Goal: Task Accomplishment & Management: Complete application form

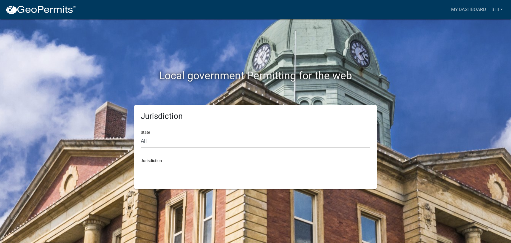
click at [146, 141] on select "All [US_STATE] [US_STATE] [US_STATE] [US_STATE] [US_STATE] [US_STATE] [US_STATE…" at bounding box center [255, 141] width 229 height 14
select select "[US_STATE]"
click at [141, 134] on select "All [US_STATE] [US_STATE] [US_STATE] [US_STATE] [US_STATE] [US_STATE] [US_STATE…" at bounding box center [255, 141] width 229 height 14
click at [175, 163] on select "[GEOGRAPHIC_DATA], [US_STATE] [GEOGRAPHIC_DATA], [US_STATE] [GEOGRAPHIC_DATA], …" at bounding box center [255, 170] width 229 height 14
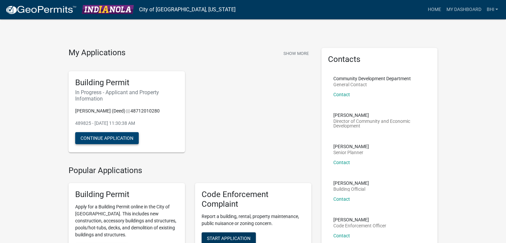
click at [113, 138] on button "Continue Application" at bounding box center [106, 138] width 63 height 12
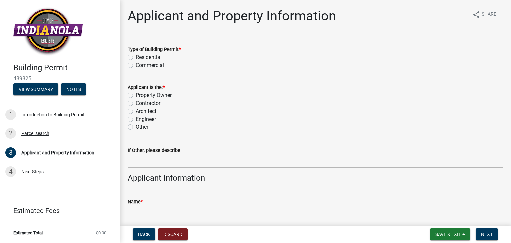
click at [136, 56] on label "Residential" at bounding box center [149, 57] width 26 height 8
click at [136, 56] on input "Residential" at bounding box center [138, 55] width 4 height 4
radio input "true"
click at [136, 105] on label "Contractor" at bounding box center [148, 103] width 25 height 8
click at [136, 103] on input "Contractor" at bounding box center [138, 101] width 4 height 4
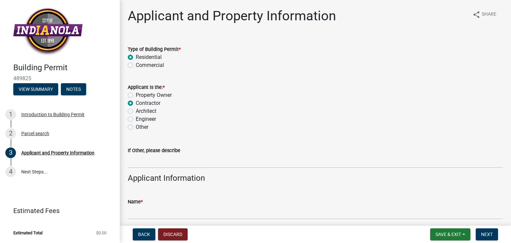
radio input "true"
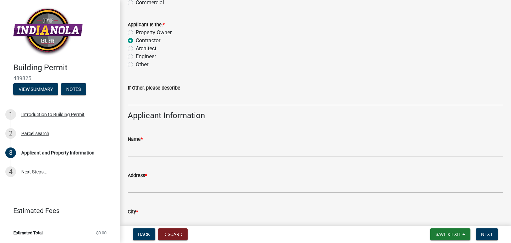
scroll to position [100, 0]
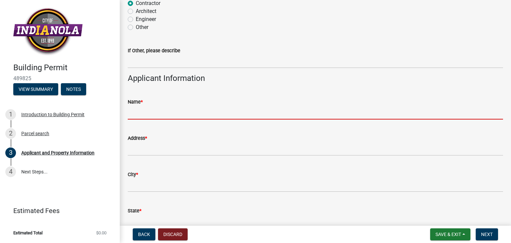
click at [165, 111] on input "Name *" at bounding box center [315, 113] width 375 height 14
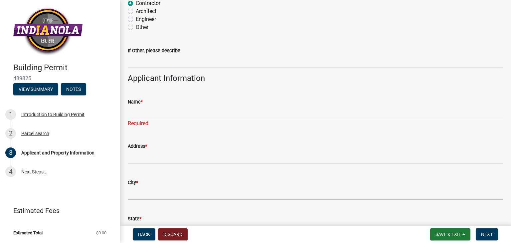
click at [252, 89] on div "Name * Required" at bounding box center [315, 107] width 375 height 39
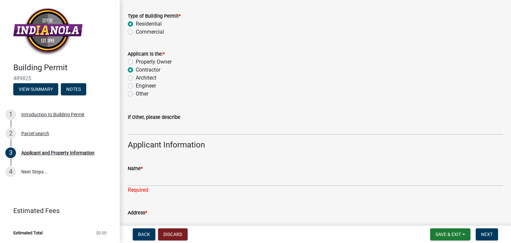
scroll to position [66, 0]
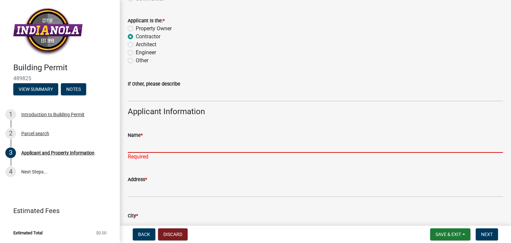
click at [164, 142] on input "Name *" at bounding box center [315, 146] width 375 height 14
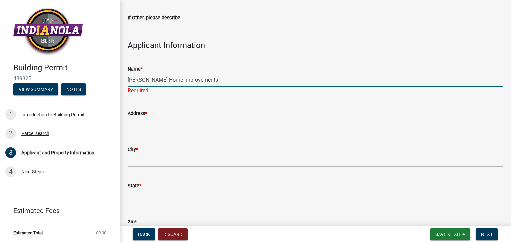
scroll to position [133, 0]
type input "[PERSON_NAME] Home Improvements"
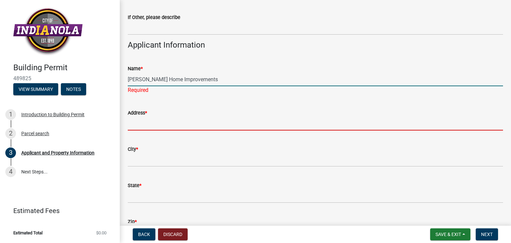
click at [160, 119] on input "Address *" at bounding box center [315, 124] width 375 height 14
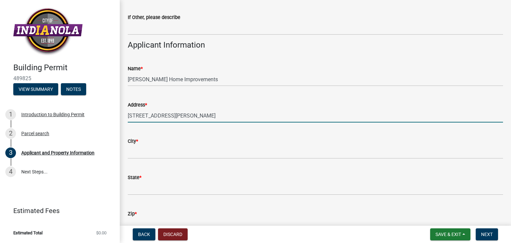
type input "[STREET_ADDRESS][PERSON_NAME]"
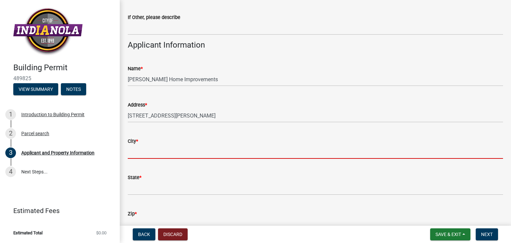
click at [160, 148] on input "City *" at bounding box center [315, 152] width 375 height 14
type input "N"
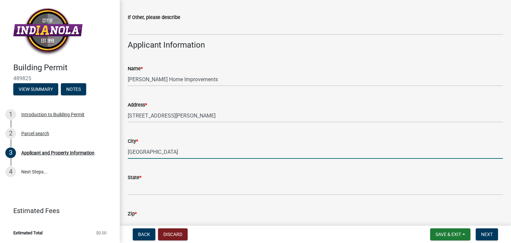
type input "[GEOGRAPHIC_DATA]"
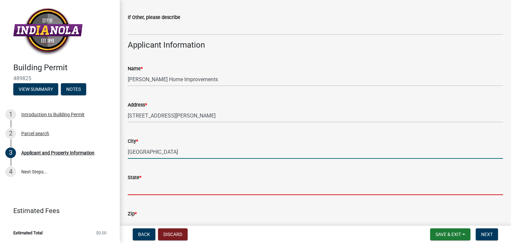
click at [153, 186] on input "State *" at bounding box center [315, 188] width 375 height 14
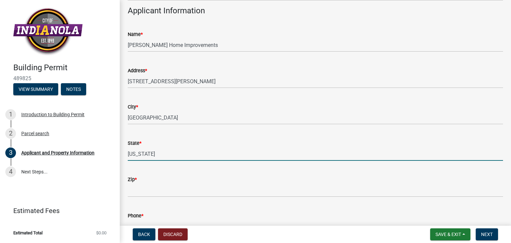
scroll to position [233, 0]
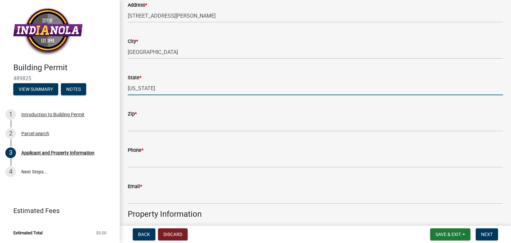
type input "[US_STATE]"
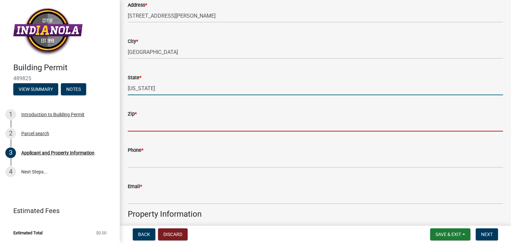
click at [169, 122] on input "Zip *" at bounding box center [315, 125] width 375 height 14
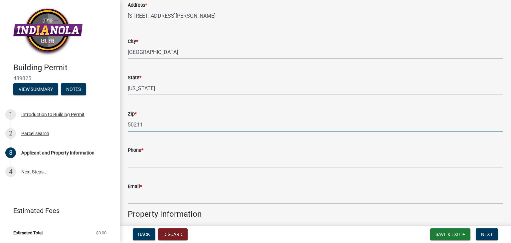
type input "50211"
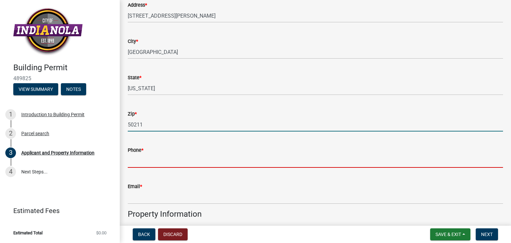
click at [156, 160] on input "Phone *" at bounding box center [315, 161] width 375 height 14
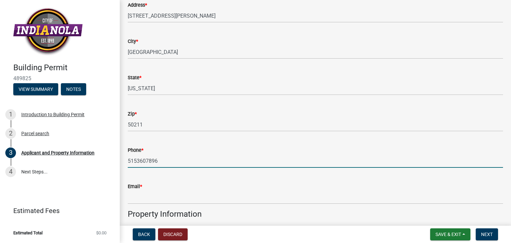
type input "5153607896"
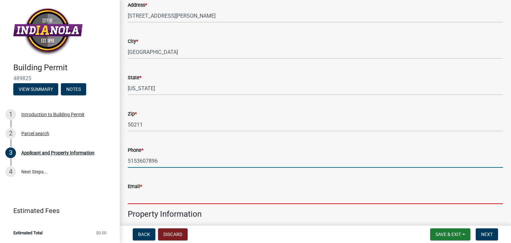
click at [173, 196] on input "Email *" at bounding box center [315, 197] width 375 height 14
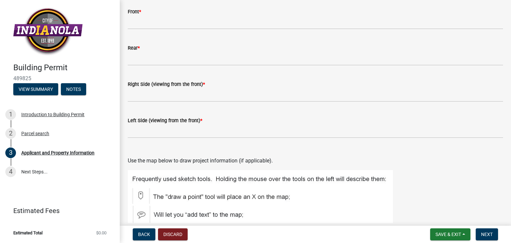
scroll to position [565, 0]
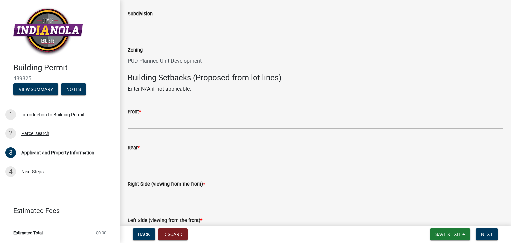
type input "[EMAIL_ADDRESS][DOMAIN_NAME]"
click at [145, 149] on div "Rear *" at bounding box center [315, 148] width 375 height 8
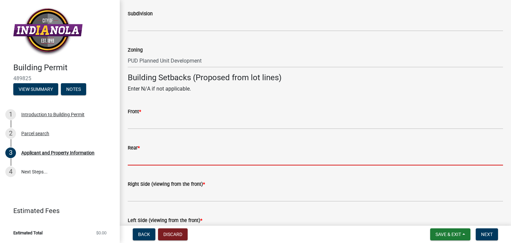
click at [153, 155] on input "Rear *" at bounding box center [315, 159] width 375 height 14
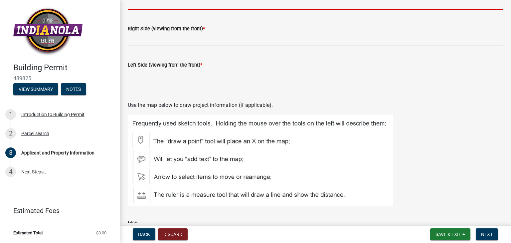
scroll to position [660, 0]
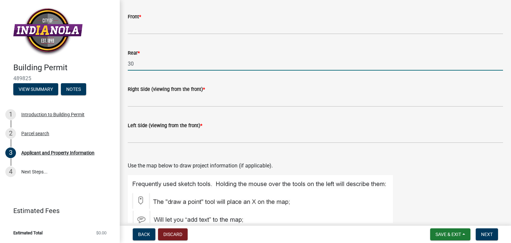
type input "30"
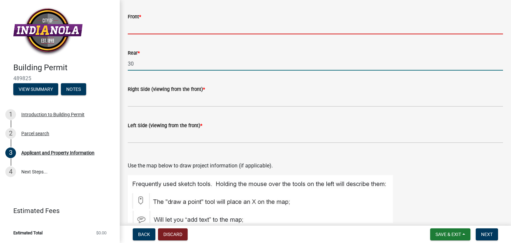
click at [137, 29] on input "Front *" at bounding box center [315, 28] width 375 height 14
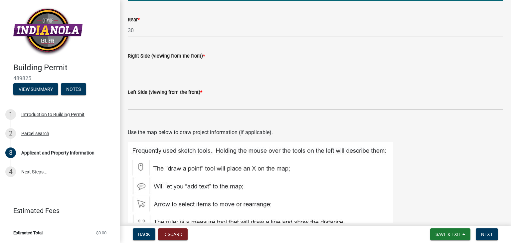
scroll to position [684, 0]
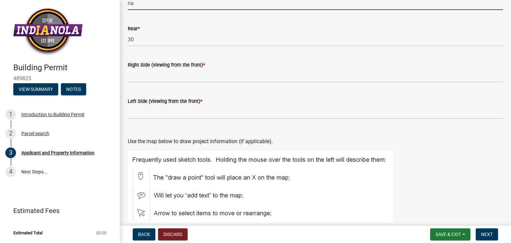
type input "na"
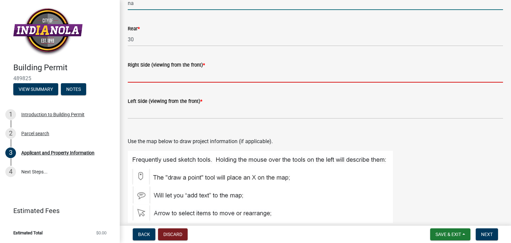
click at [139, 75] on input "Right Side (viewing from the front) *" at bounding box center [315, 76] width 375 height 14
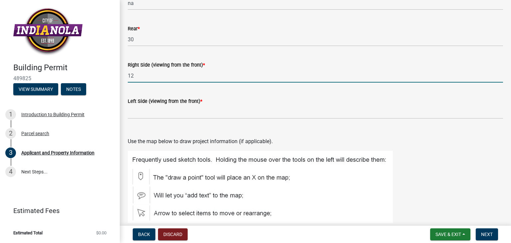
type input "12"
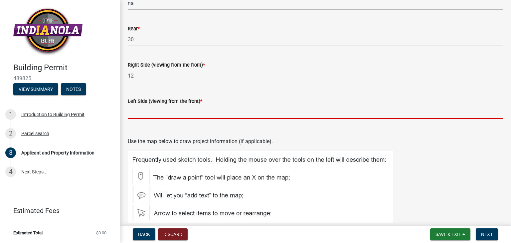
click at [132, 109] on input "Left Side (viewing from the front) *" at bounding box center [315, 112] width 375 height 14
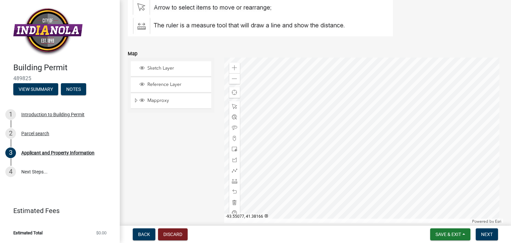
scroll to position [923, 0]
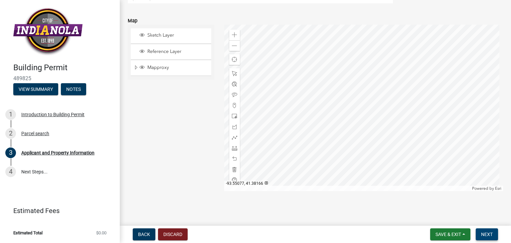
type input "30"
click at [487, 234] on span "Next" at bounding box center [487, 233] width 12 height 5
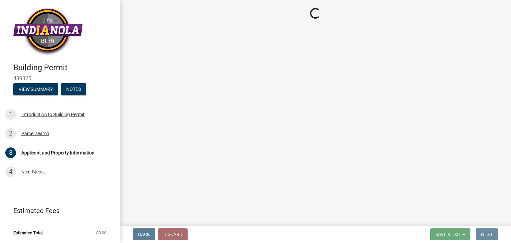
scroll to position [0, 0]
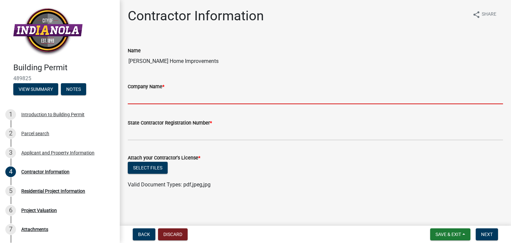
click at [139, 99] on input "Company Name *" at bounding box center [315, 97] width 375 height 14
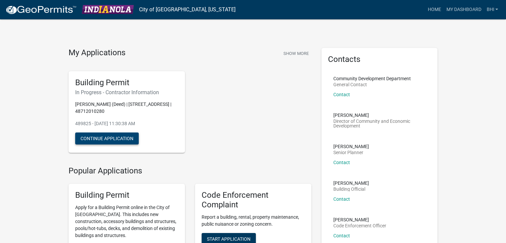
drag, startPoint x: 104, startPoint y: 139, endPoint x: 107, endPoint y: 135, distance: 4.5
click at [104, 139] on button "Continue Application" at bounding box center [106, 138] width 63 height 12
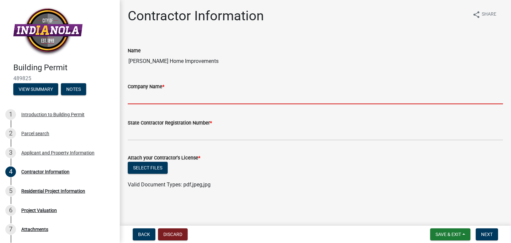
click at [178, 97] on input "Company Name *" at bounding box center [315, 97] width 375 height 14
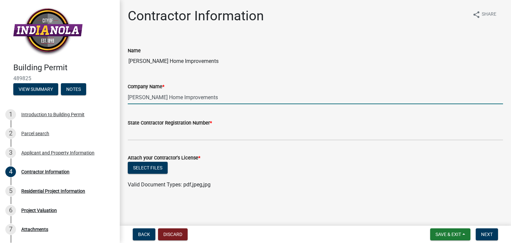
type input "[PERSON_NAME] Home Improvements"
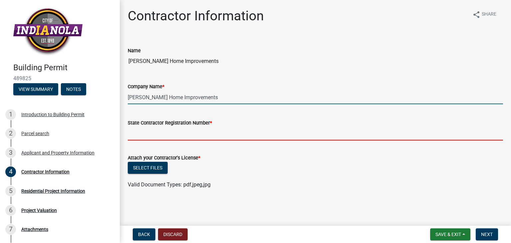
click at [189, 132] on input "State Contractor Registration Number *" at bounding box center [315, 134] width 375 height 14
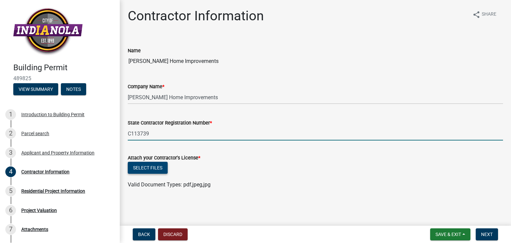
type input "C113739"
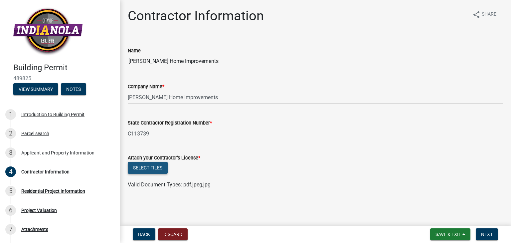
click at [153, 171] on button "Select files" at bounding box center [148, 168] width 40 height 12
click at [145, 165] on button "Select files" at bounding box center [148, 168] width 40 height 12
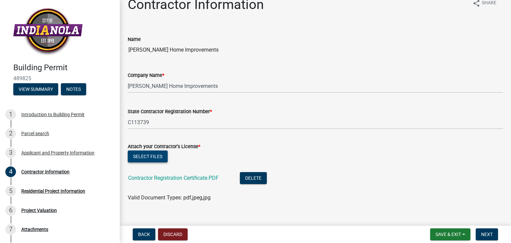
scroll to position [22, 0]
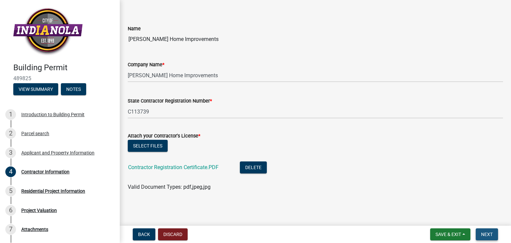
click at [487, 235] on span "Next" at bounding box center [487, 233] width 12 height 5
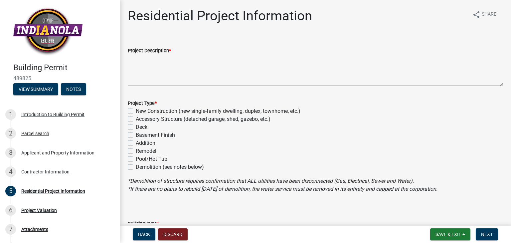
click at [136, 117] on label "Accessory Structure (detached garage, shed, gazebo, etc.)" at bounding box center [203, 119] width 135 height 8
click at [136, 117] on input "Accessory Structure (detached garage, shed, gazebo, etc.)" at bounding box center [138, 117] width 4 height 4
checkbox input "true"
checkbox input "false"
checkbox input "true"
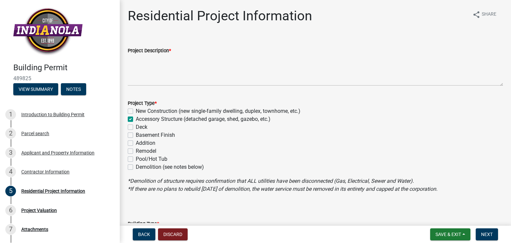
checkbox input "false"
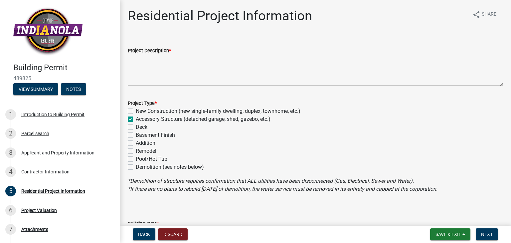
checkbox input "false"
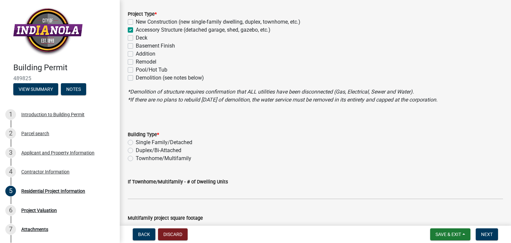
scroll to position [100, 0]
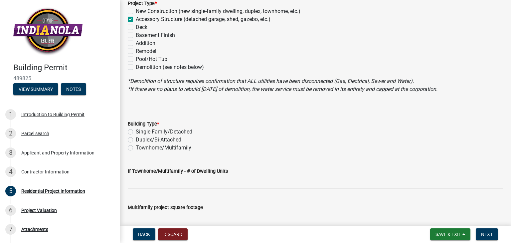
click at [136, 132] on label "Single Family/Detached" at bounding box center [164, 132] width 57 height 8
click at [136, 132] on input "Single Family/Detached" at bounding box center [138, 130] width 4 height 4
radio input "true"
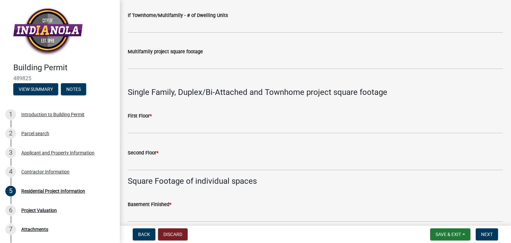
scroll to position [266, 0]
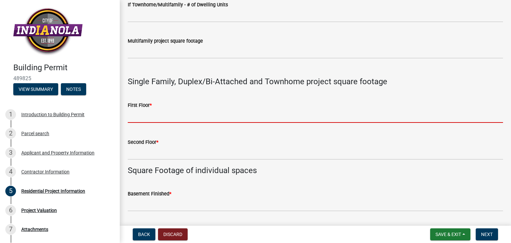
click at [139, 117] on input "text" at bounding box center [315, 116] width 375 height 14
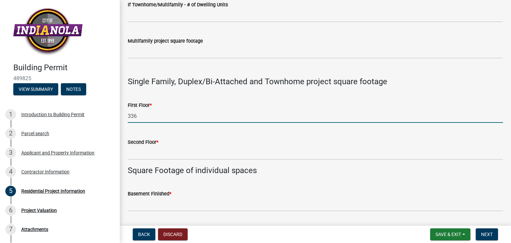
type input "336"
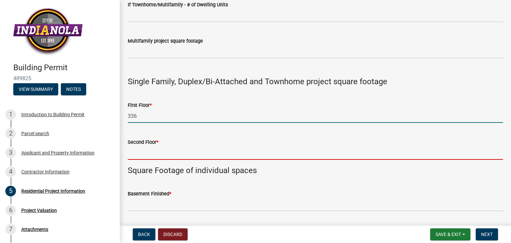
click at [174, 153] on input "text" at bounding box center [315, 153] width 375 height 14
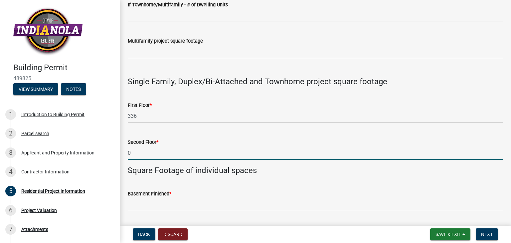
type input "0"
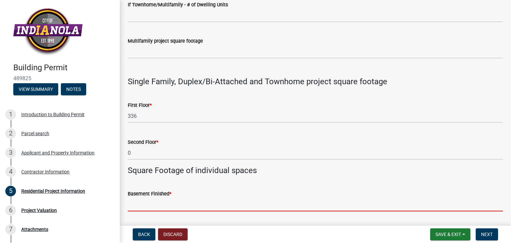
click at [155, 199] on input "text" at bounding box center [315, 204] width 375 height 14
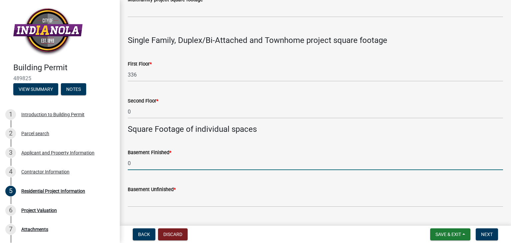
scroll to position [366, 0]
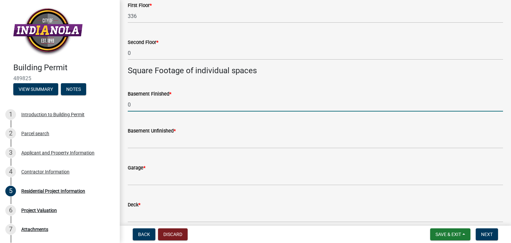
type input "0"
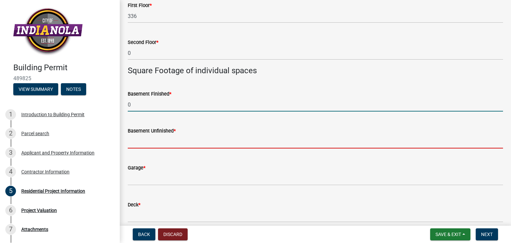
click at [179, 142] on input "text" at bounding box center [315, 142] width 375 height 14
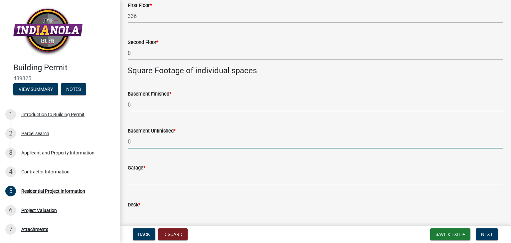
scroll to position [465, 0]
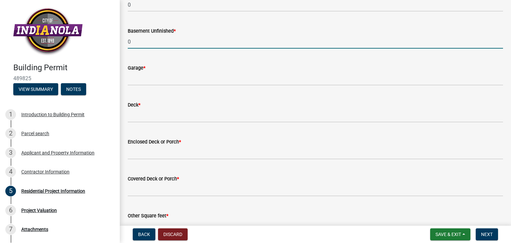
type input "0"
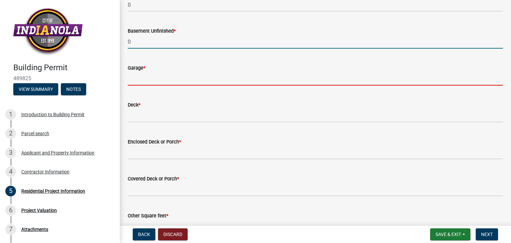
click at [157, 80] on input "text" at bounding box center [315, 79] width 375 height 14
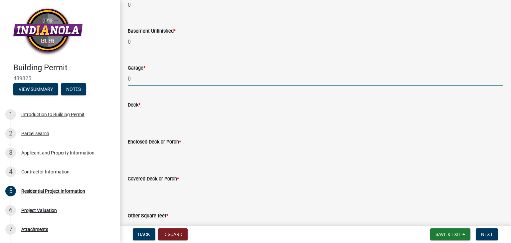
type input "0"
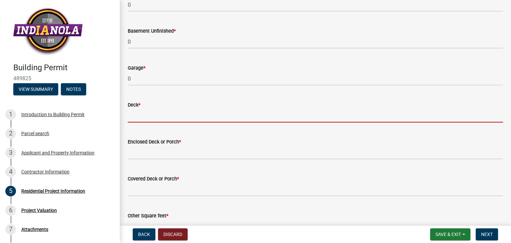
click at [141, 116] on input "text" at bounding box center [315, 116] width 375 height 14
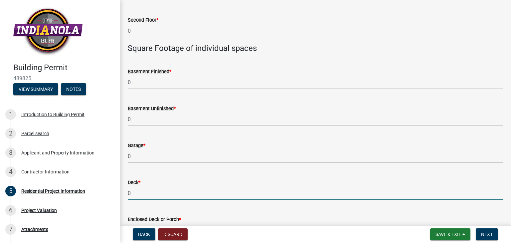
scroll to position [299, 0]
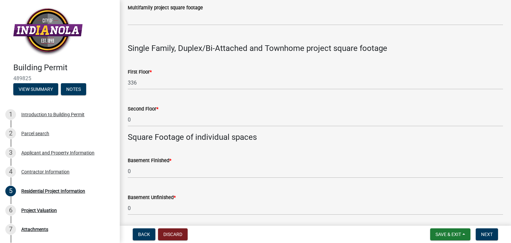
type input "0"
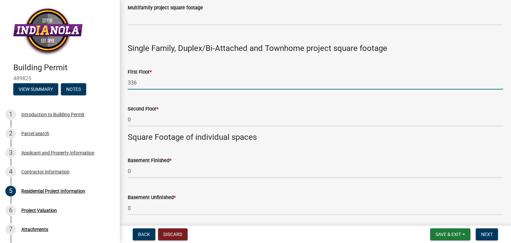
drag, startPoint x: 138, startPoint y: 83, endPoint x: 120, endPoint y: 82, distance: 18.0
click at [120, 82] on div "Residential Project Information share Share Project Description * Project Type …" at bounding box center [315, 102] width 391 height 787
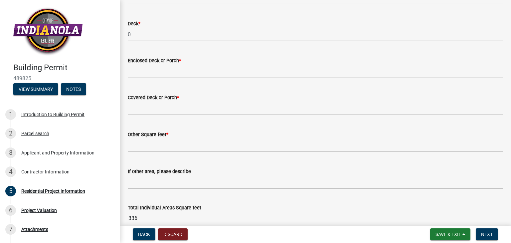
scroll to position [565, 0]
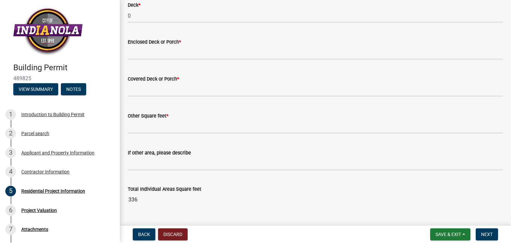
type input "0"
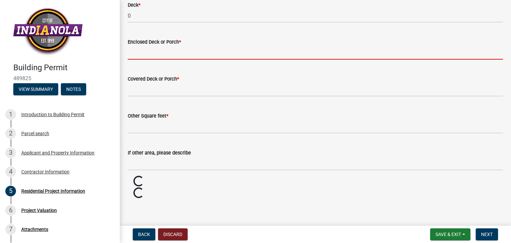
click at [128, 50] on input "text" at bounding box center [315, 53] width 375 height 14
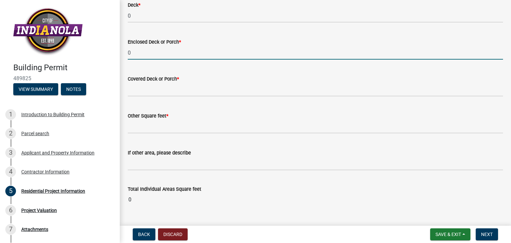
type input "0"
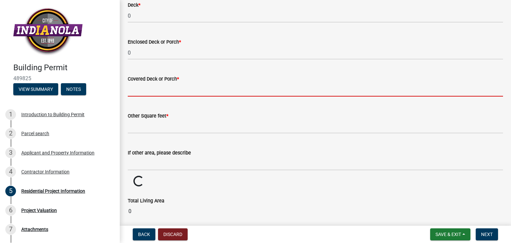
click at [130, 90] on input "text" at bounding box center [315, 90] width 375 height 14
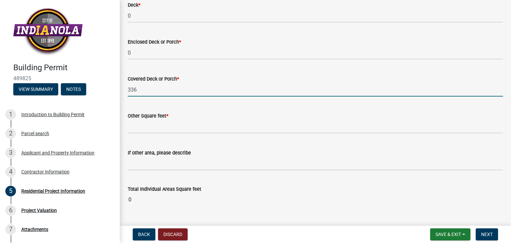
type input "336"
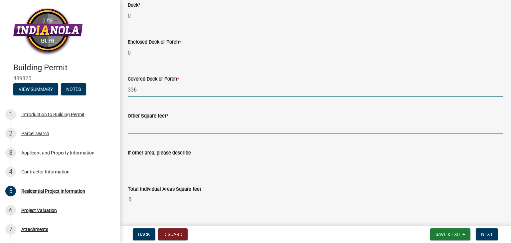
click at [151, 129] on input "text" at bounding box center [315, 127] width 375 height 14
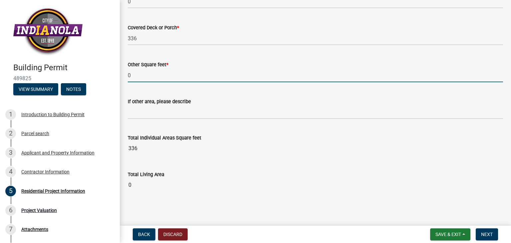
scroll to position [617, 0]
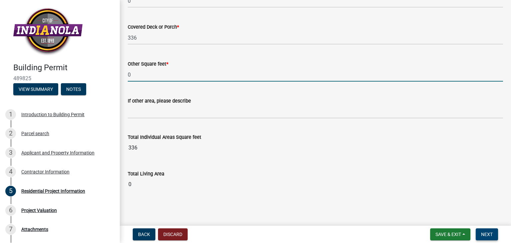
type input "0"
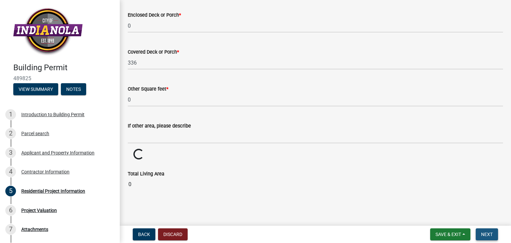
click at [495, 236] on button "Next" at bounding box center [486, 234] width 22 height 12
click at [485, 232] on span "Next" at bounding box center [487, 233] width 12 height 5
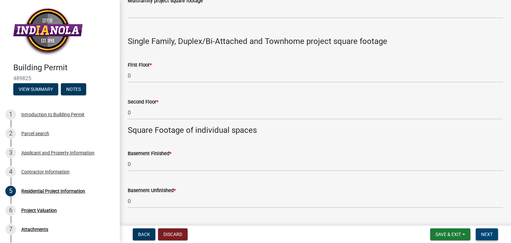
scroll to position [259, 0]
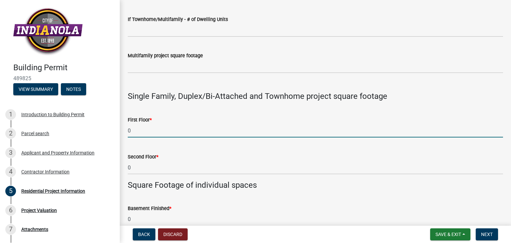
click at [129, 131] on input "0" at bounding box center [315, 131] width 375 height 14
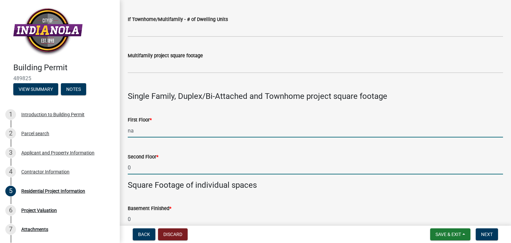
type input "0"
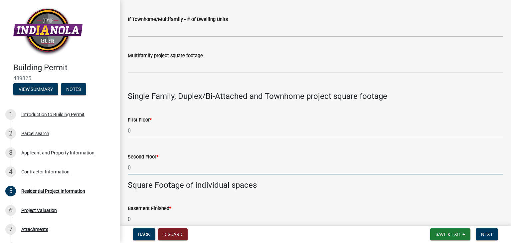
click at [132, 164] on input "0" at bounding box center [315, 168] width 375 height 14
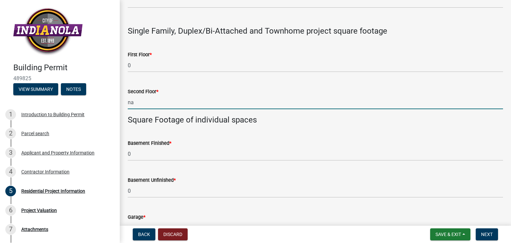
scroll to position [326, 0]
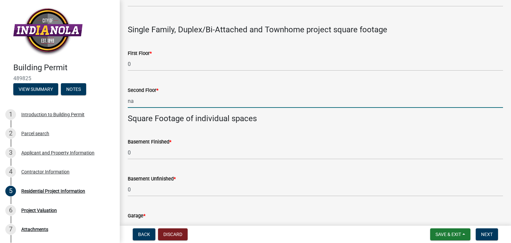
type input "0"
click at [129, 153] on div "Basement Finished * 0" at bounding box center [315, 143] width 385 height 31
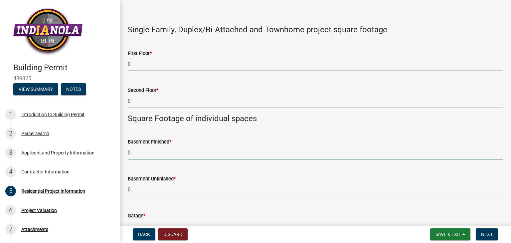
click at [132, 151] on input "0" at bounding box center [315, 153] width 375 height 14
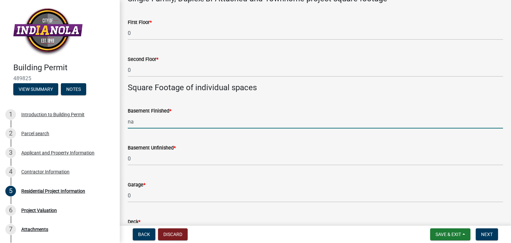
scroll to position [392, 0]
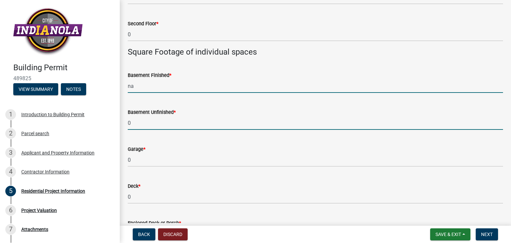
type input "0"
click at [129, 121] on input "0" at bounding box center [315, 123] width 375 height 14
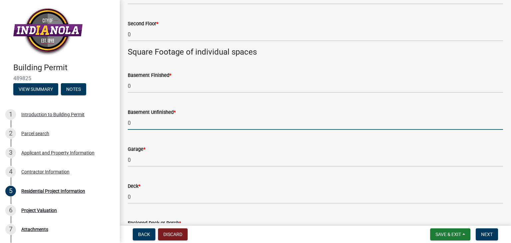
click at [130, 121] on input "0" at bounding box center [315, 123] width 375 height 14
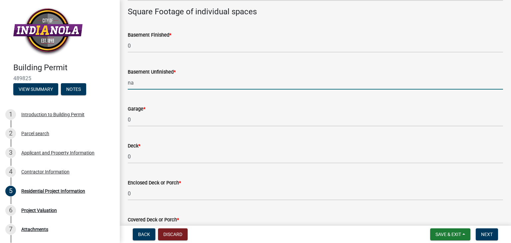
scroll to position [459, 0]
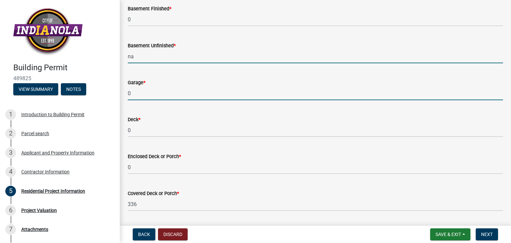
type input "0"
click at [133, 93] on input "0" at bounding box center [315, 93] width 375 height 14
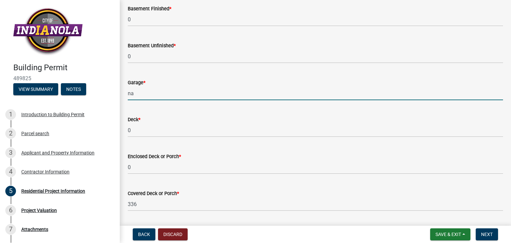
type input "0"
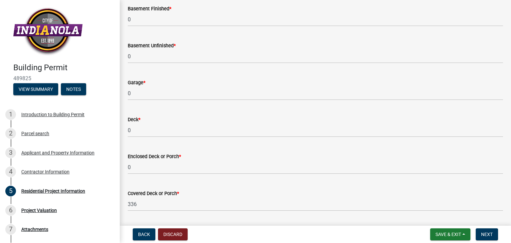
drag, startPoint x: 134, startPoint y: 123, endPoint x: 134, endPoint y: 128, distance: 5.4
click at [134, 124] on form "Deck * 0" at bounding box center [315, 126] width 375 height 22
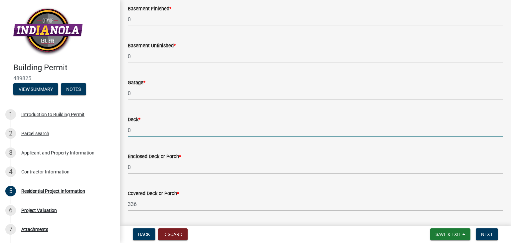
click at [134, 128] on input "0" at bounding box center [315, 130] width 375 height 14
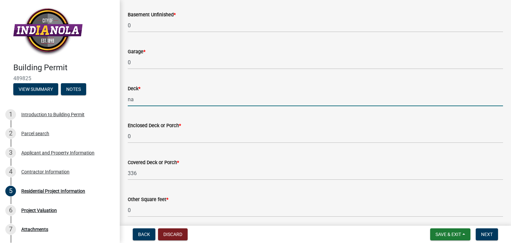
scroll to position [525, 0]
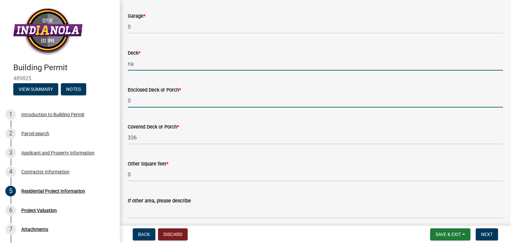
type input "0"
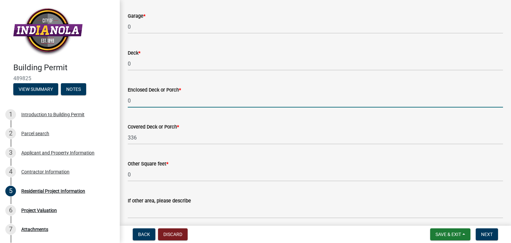
click at [133, 102] on input "0" at bounding box center [315, 101] width 375 height 14
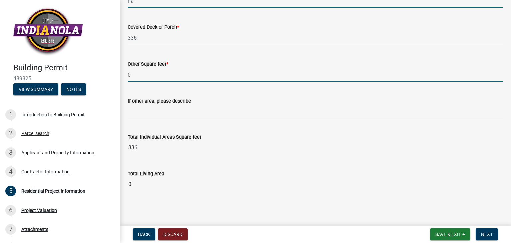
type input "0"
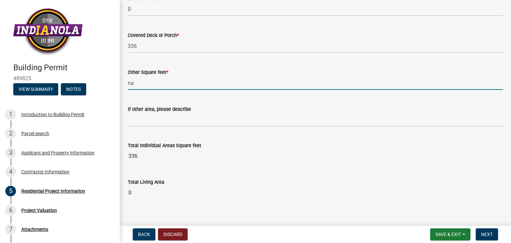
scroll to position [625, 0]
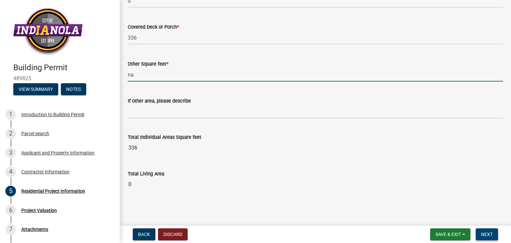
type input "0"
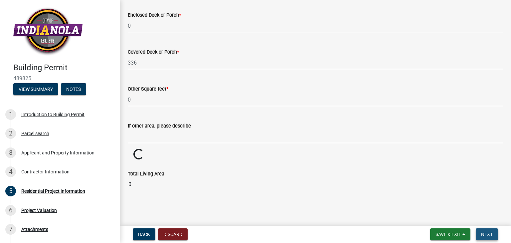
click at [488, 234] on span "Next" at bounding box center [487, 233] width 12 height 5
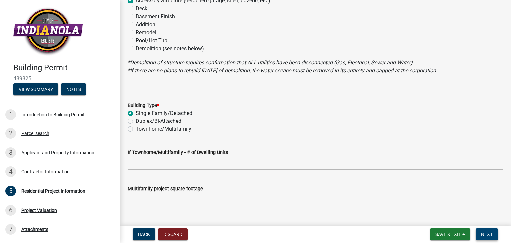
scroll to position [293, 0]
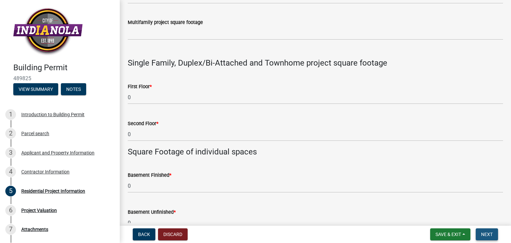
click at [484, 232] on span "Next" at bounding box center [487, 233] width 12 height 5
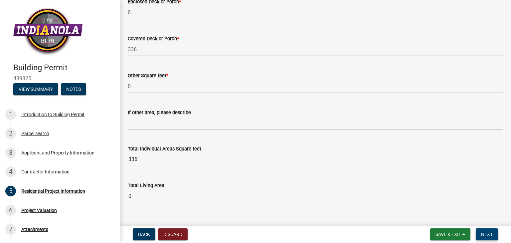
scroll to position [625, 0]
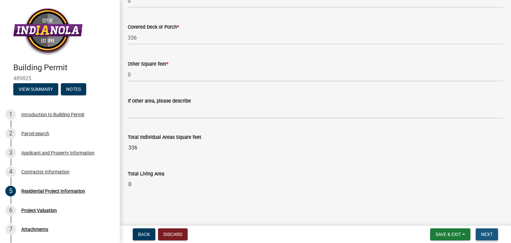
click at [488, 232] on span "Next" at bounding box center [487, 233] width 12 height 5
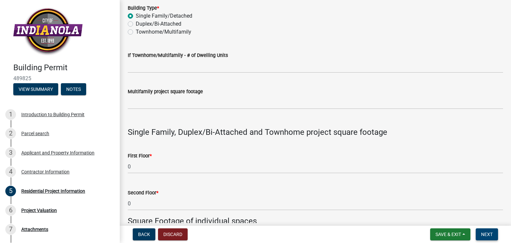
scroll to position [226, 0]
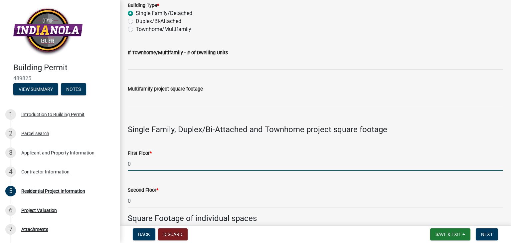
click at [134, 165] on input "0" at bounding box center [315, 164] width 375 height 14
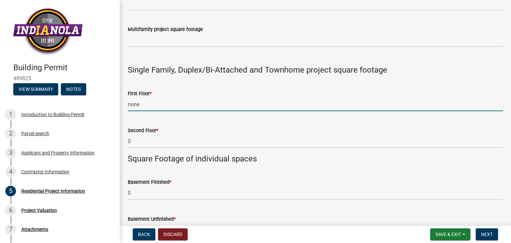
scroll to position [293, 0]
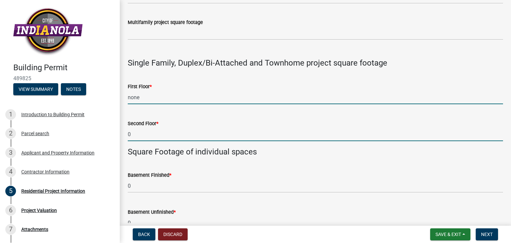
type input "0"
click at [130, 138] on input "0" at bounding box center [315, 134] width 375 height 14
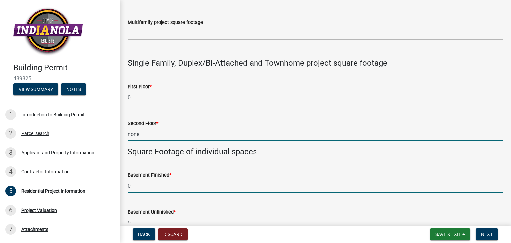
type input "0"
click at [132, 183] on input "0" at bounding box center [315, 186] width 375 height 14
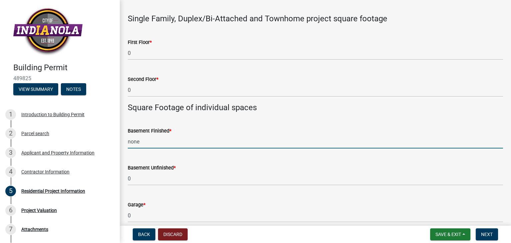
scroll to position [392, 0]
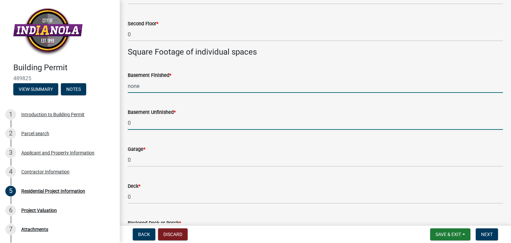
type input "0"
click at [132, 123] on input "0" at bounding box center [315, 123] width 375 height 14
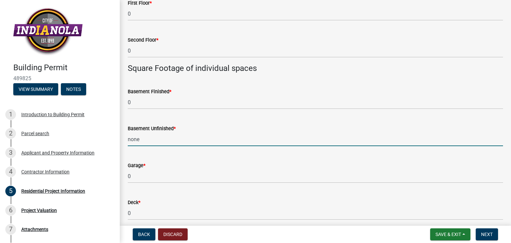
scroll to position [426, 0]
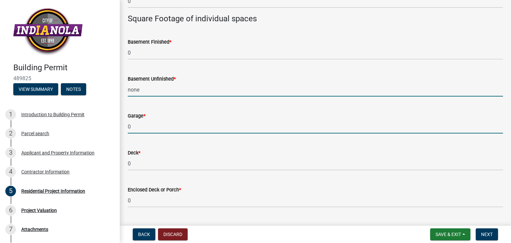
type input "0"
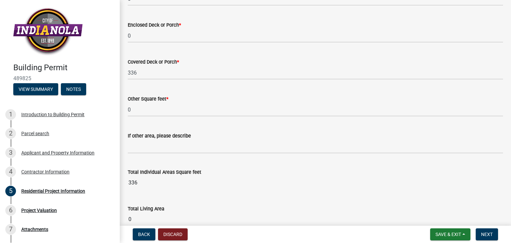
scroll to position [592, 0]
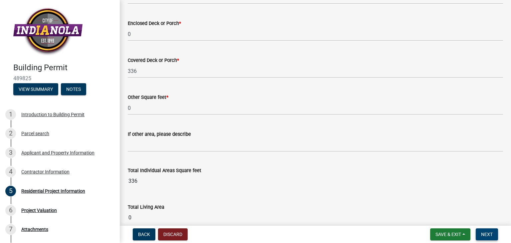
click at [492, 233] on span "Next" at bounding box center [487, 233] width 12 height 5
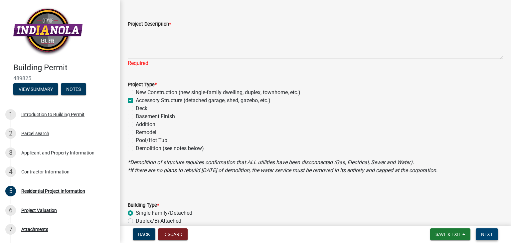
scroll to position [0, 0]
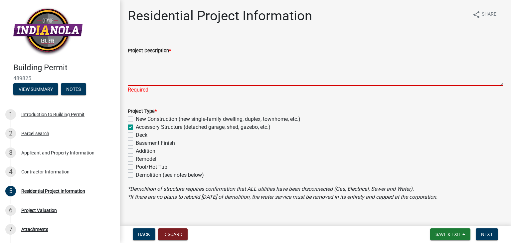
click at [173, 75] on textarea "Project Description *" at bounding box center [315, 70] width 375 height 31
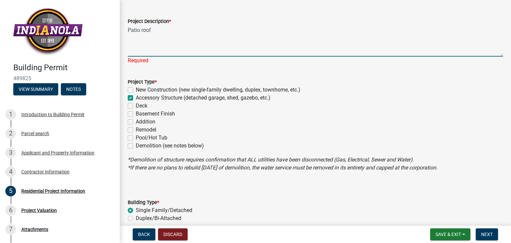
scroll to position [133, 0]
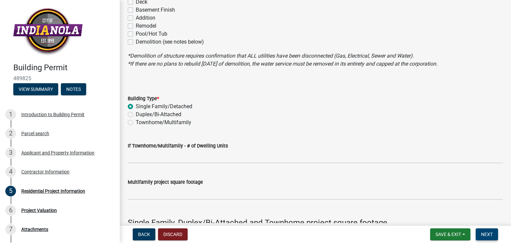
type textarea "Patio roof"
click at [486, 233] on span "Next" at bounding box center [487, 233] width 12 height 5
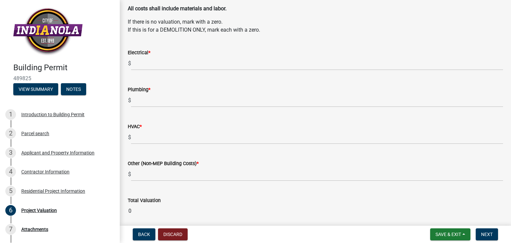
scroll to position [0, 0]
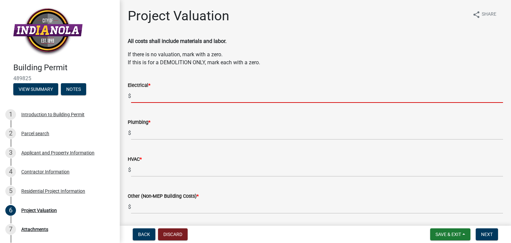
click at [147, 95] on input "text" at bounding box center [317, 96] width 372 height 14
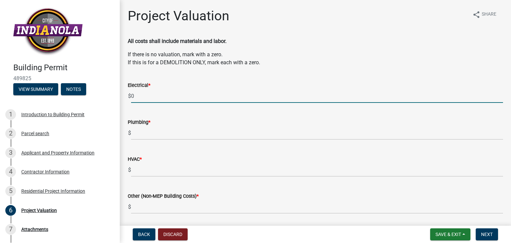
type input "0"
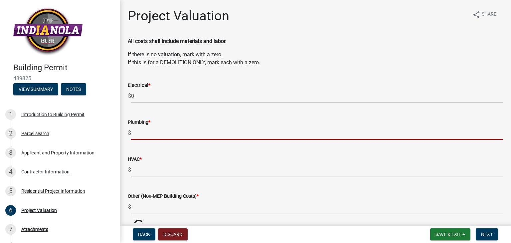
click at [134, 131] on input "text" at bounding box center [317, 133] width 372 height 14
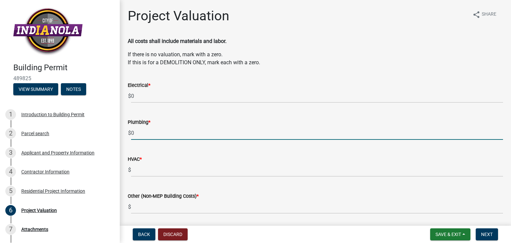
type input "0"
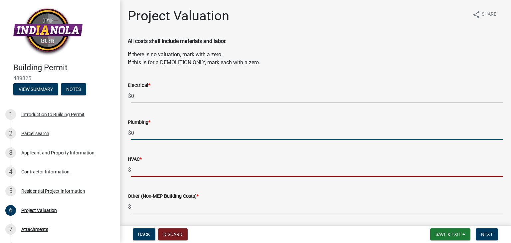
click at [134, 168] on input "text" at bounding box center [317, 170] width 372 height 14
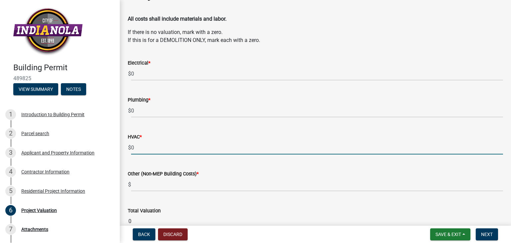
scroll to position [59, 0]
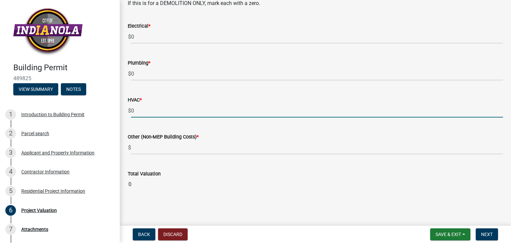
type input "0"
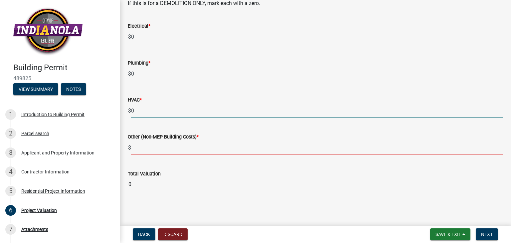
click at [132, 149] on div "Other (Non-MEP Building Costs) * $" at bounding box center [315, 138] width 375 height 31
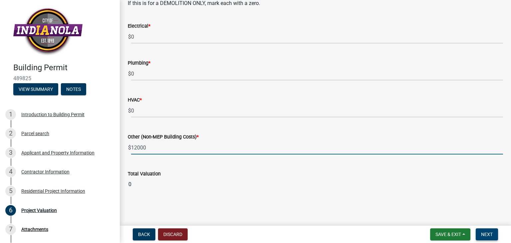
type input "12000"
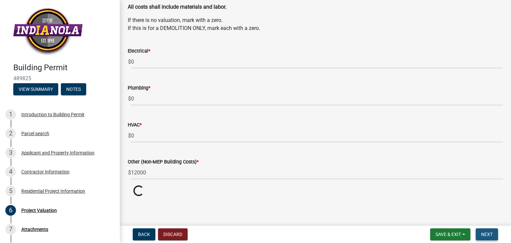
click at [491, 235] on span "Next" at bounding box center [487, 233] width 12 height 5
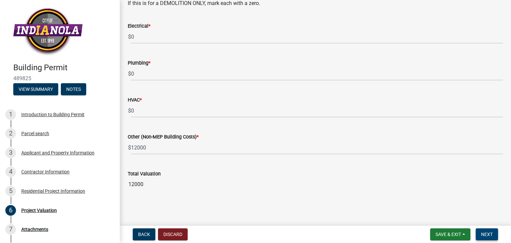
click at [494, 237] on button "Next" at bounding box center [486, 234] width 22 height 12
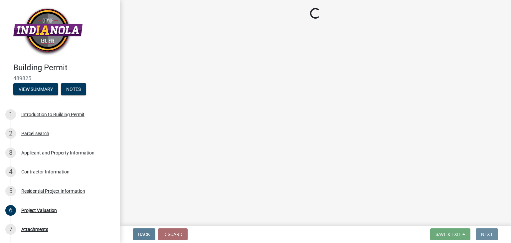
scroll to position [0, 0]
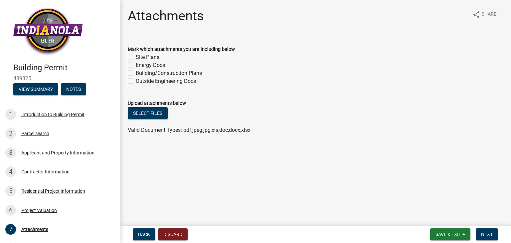
click at [136, 73] on label "Building/Construction Plans" at bounding box center [169, 73] width 66 height 8
click at [136, 73] on input "Building/Construction Plans" at bounding box center [138, 71] width 4 height 4
checkbox input "true"
checkbox input "false"
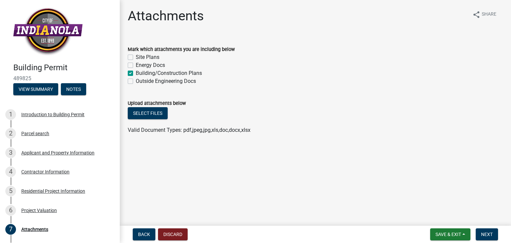
checkbox input "true"
checkbox input "false"
click at [154, 114] on button "Select files" at bounding box center [148, 113] width 40 height 12
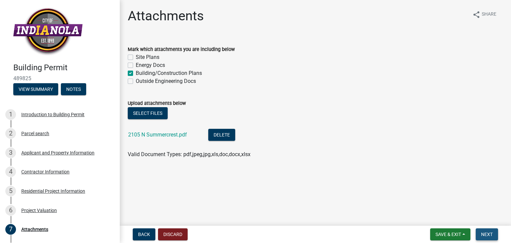
click at [483, 232] on span "Next" at bounding box center [487, 233] width 12 height 5
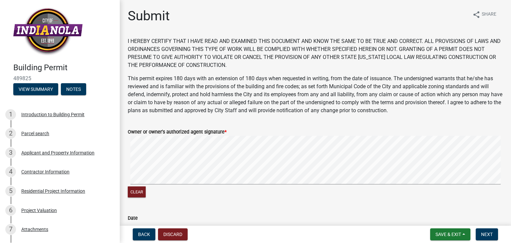
click at [273, 200] on wm-data-entity-input "Owner or owner's authorized agent signature * Clear" at bounding box center [315, 162] width 375 height 85
click at [437, 209] on wm-data-entity-input-list "I HEREBY CERTIFY THAT I HAVE READ AND EXAMINED THIS DOCUMENT AND KNOW THE SAME …" at bounding box center [315, 138] width 375 height 203
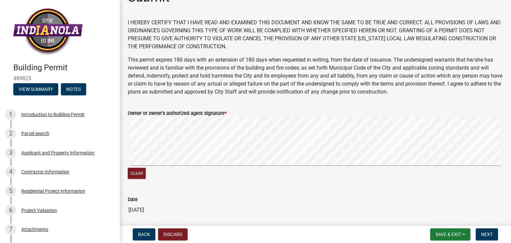
scroll to position [33, 0]
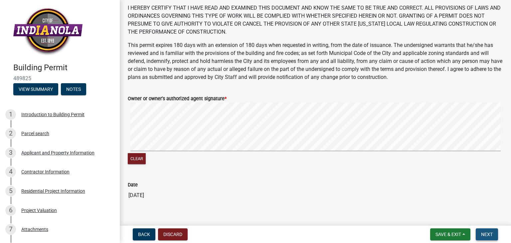
click at [484, 235] on span "Next" at bounding box center [487, 233] width 12 height 5
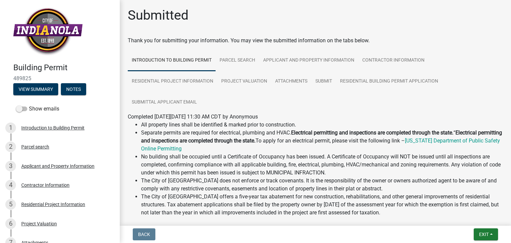
scroll to position [0, 0]
click at [483, 233] on span "Exit" at bounding box center [484, 233] width 10 height 5
